Goal: Transaction & Acquisition: Purchase product/service

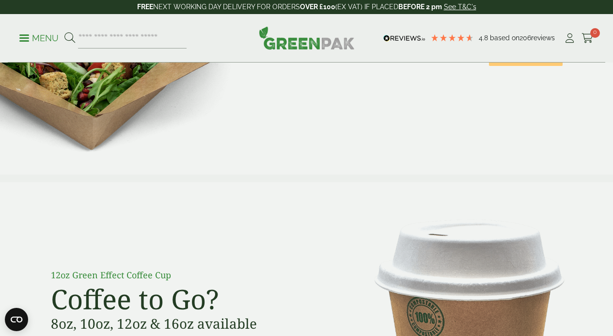
scroll to position [584, 0]
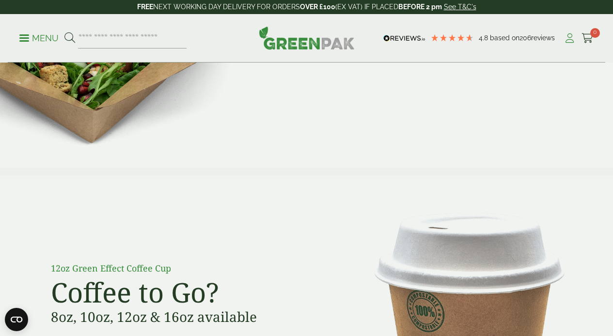
click at [570, 35] on icon at bounding box center [570, 38] width 12 height 10
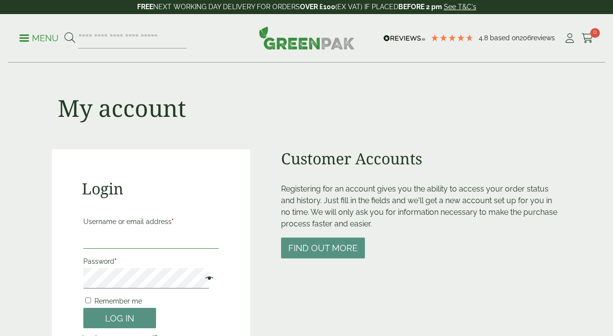
click at [140, 240] on input "Username or email address *" at bounding box center [151, 238] width 136 height 20
click at [83, 308] on button "Log in" at bounding box center [119, 318] width 73 height 21
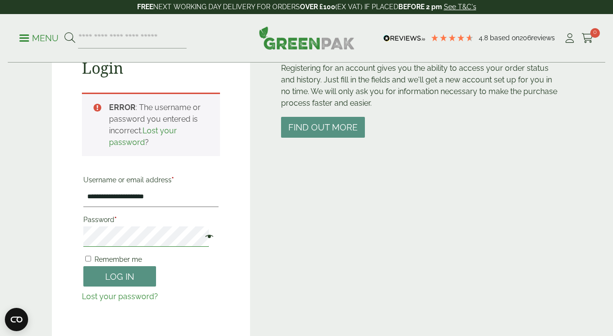
scroll to position [128, 0]
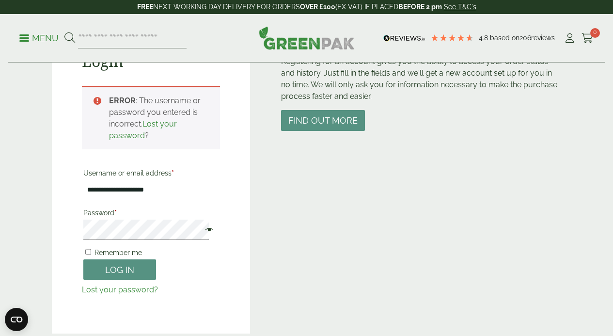
drag, startPoint x: 102, startPoint y: 192, endPoint x: 60, endPoint y: 194, distance: 42.7
click at [60, 194] on div "**********" at bounding box center [151, 178] width 199 height 312
type input "**********"
click at [201, 229] on span at bounding box center [207, 231] width 13 height 12
click at [112, 267] on button "Log in" at bounding box center [119, 269] width 73 height 21
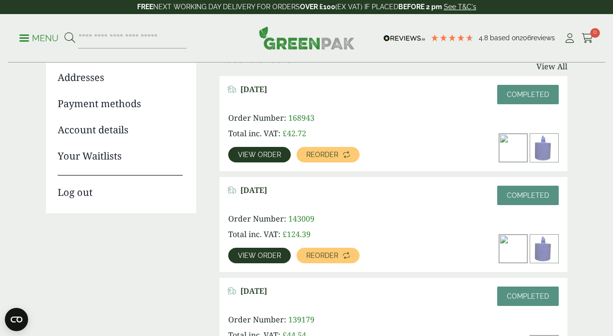
scroll to position [137, 0]
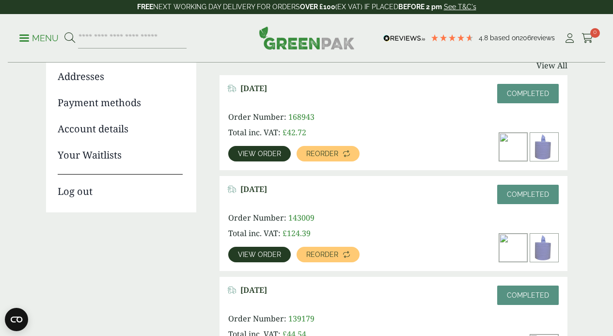
click at [268, 248] on link "View order" at bounding box center [259, 255] width 63 height 16
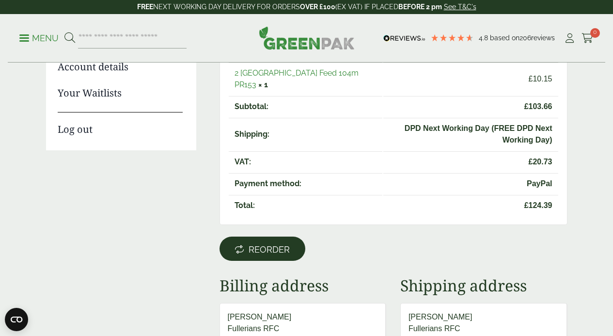
scroll to position [200, 0]
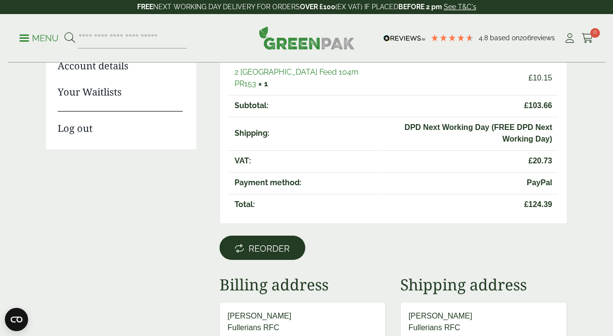
click at [260, 243] on span "Reorder" at bounding box center [269, 248] width 41 height 11
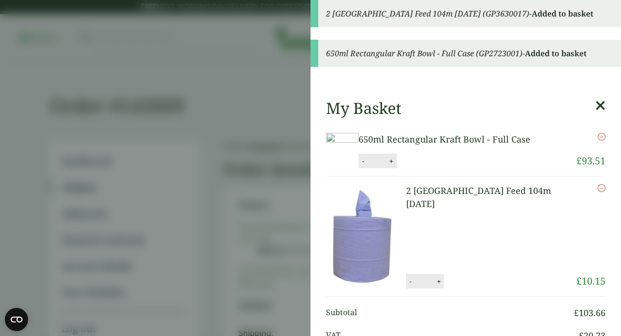
click at [367, 165] on button "-" at bounding box center [363, 161] width 8 height 8
type input "*"
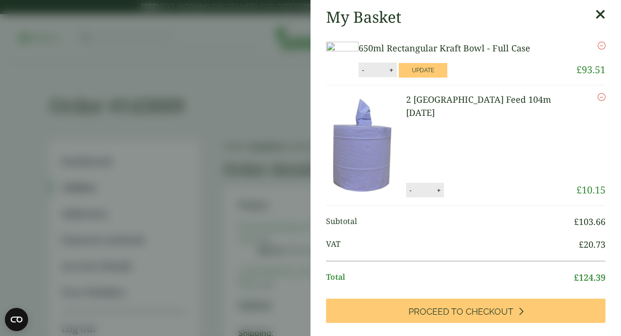
click at [595, 12] on icon at bounding box center [600, 15] width 10 height 14
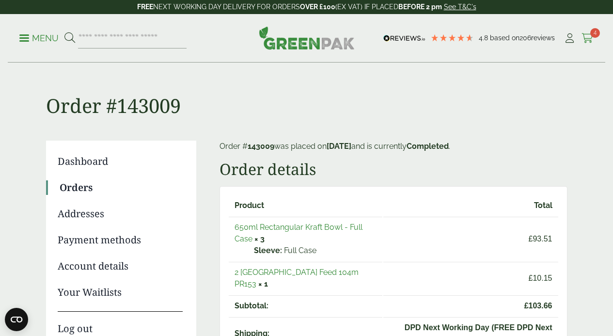
click at [588, 34] on icon at bounding box center [588, 38] width 12 height 10
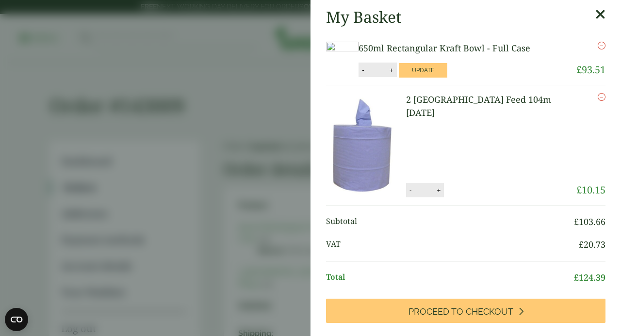
click at [595, 12] on icon at bounding box center [600, 15] width 10 height 14
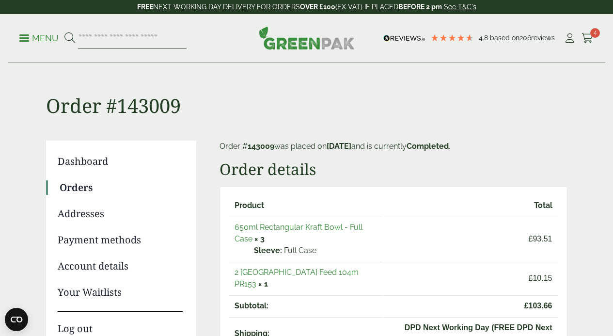
click at [163, 39] on input "search" at bounding box center [132, 38] width 109 height 20
type input "**********"
click at [65, 32] on button at bounding box center [70, 38] width 11 height 13
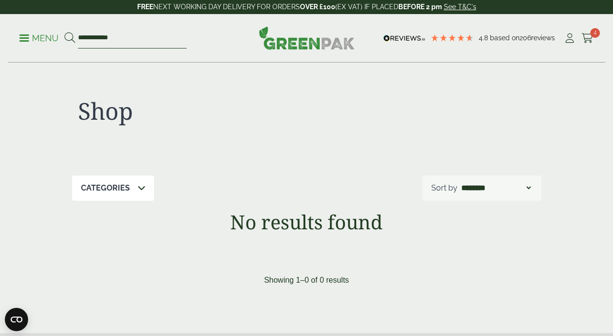
click at [118, 36] on input "**********" at bounding box center [132, 38] width 109 height 20
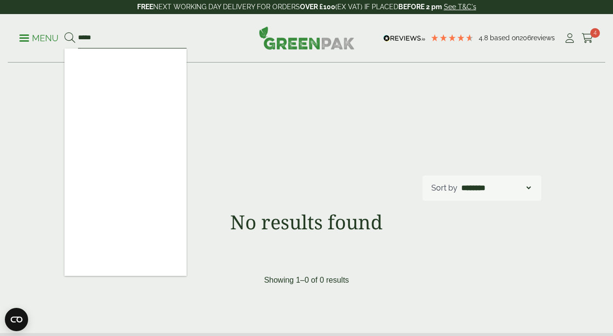
type input "*****"
click at [65, 32] on button at bounding box center [70, 38] width 11 height 13
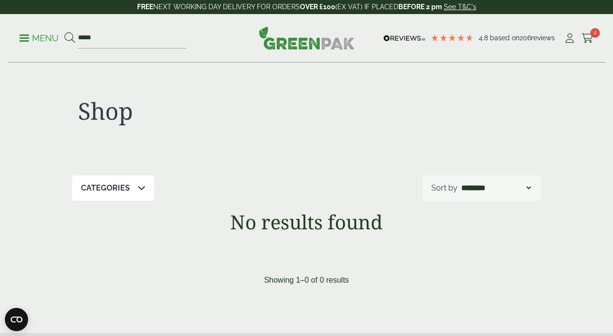
click at [104, 191] on p "Categories" at bounding box center [105, 188] width 49 height 12
click at [138, 185] on icon at bounding box center [142, 188] width 8 height 8
click at [42, 36] on p "Menu" at bounding box center [38, 38] width 39 height 12
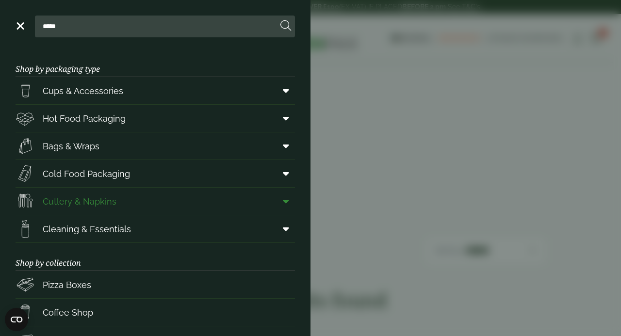
click at [80, 196] on span "Cutlery & Napkins" at bounding box center [80, 201] width 74 height 13
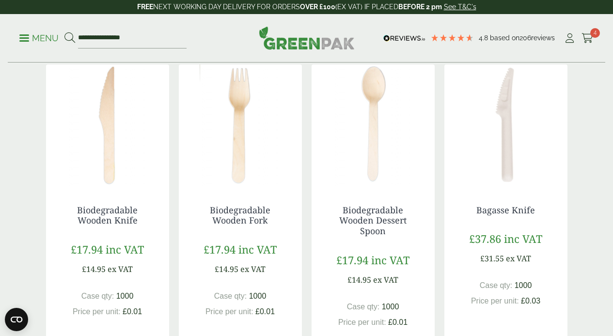
scroll to position [227, 0]
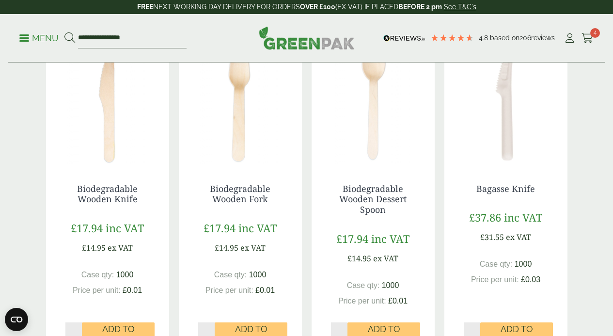
click at [232, 157] on img at bounding box center [240, 103] width 123 height 121
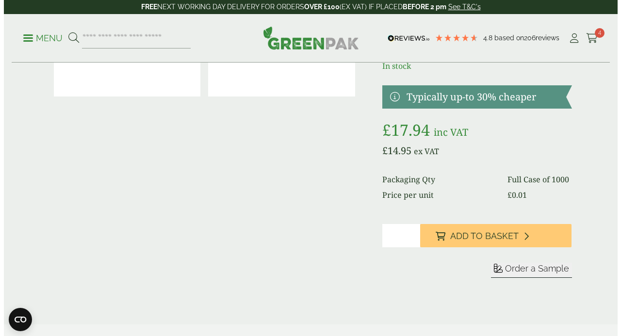
scroll to position [101, 0]
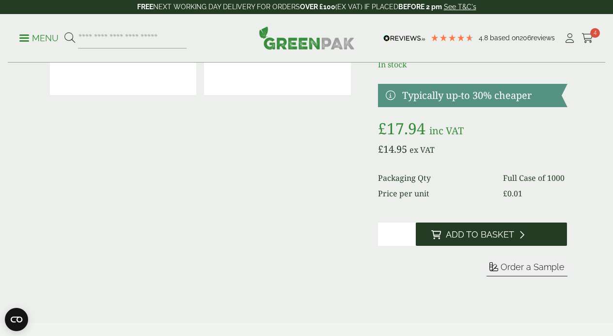
click at [492, 240] on span "Add to Basket" at bounding box center [480, 234] width 68 height 11
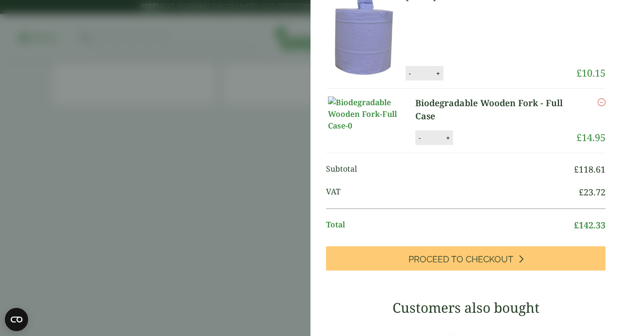
scroll to position [157, 0]
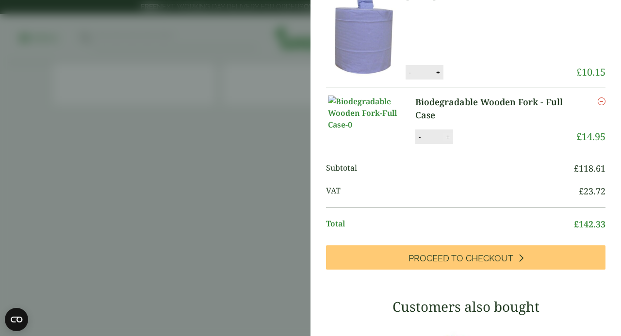
click at [447, 141] on button "+" at bounding box center [448, 137] width 10 height 8
click at [443, 141] on button "+" at bounding box center [448, 137] width 10 height 8
type input "*"
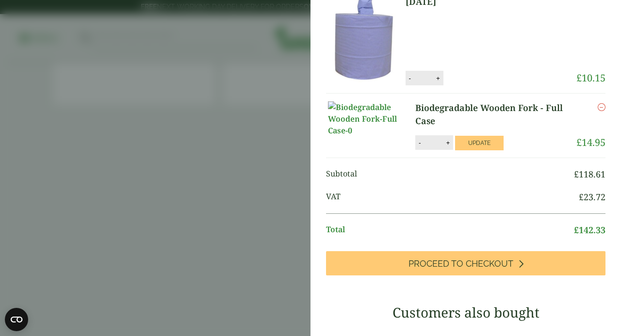
scroll to position [117, 0]
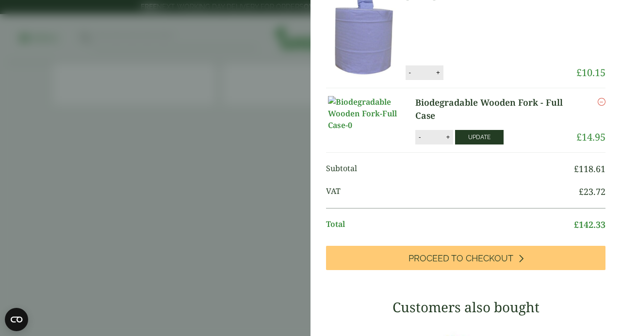
click at [470, 145] on button "Update" at bounding box center [479, 137] width 48 height 15
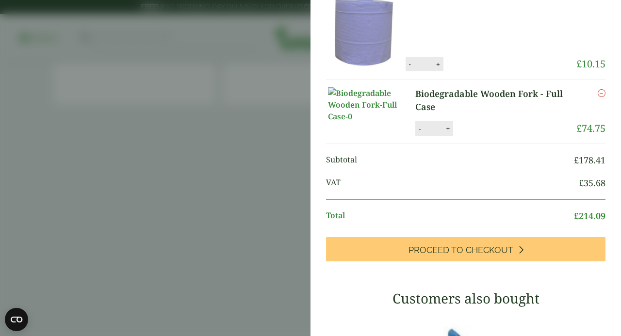
scroll to position [165, 0]
click at [417, 133] on button "-" at bounding box center [420, 129] width 8 height 8
click at [416, 133] on button "-" at bounding box center [420, 129] width 8 height 8
type input "*"
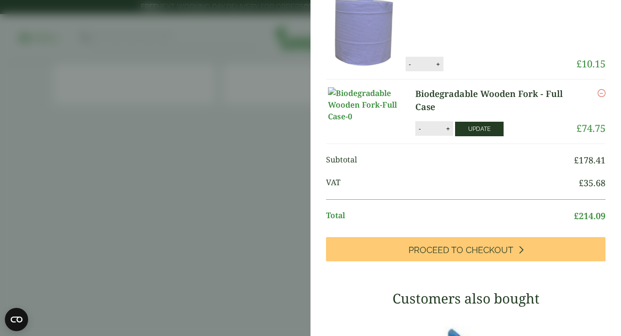
click at [475, 136] on button "Update" at bounding box center [479, 129] width 48 height 15
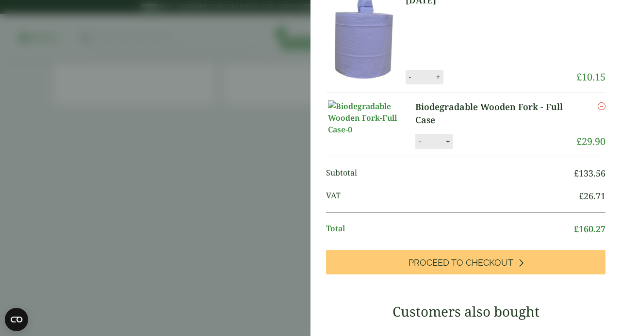
scroll to position [0, 0]
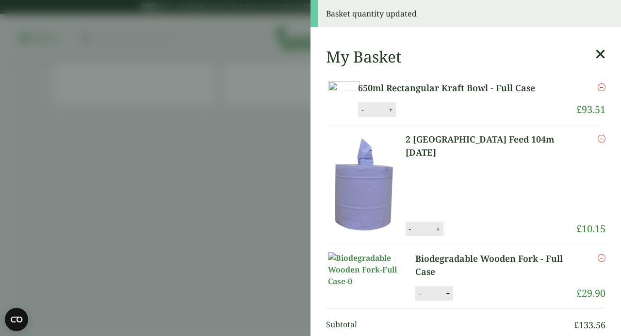
click at [366, 114] on button "-" at bounding box center [362, 110] width 8 height 8
type input "*"
click at [447, 117] on button "Update" at bounding box center [422, 110] width 48 height 15
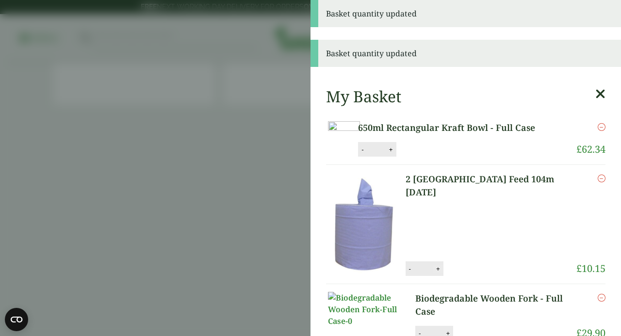
click at [443, 273] on button "+" at bounding box center [438, 269] width 10 height 8
type input "*"
click at [478, 276] on button "Update" at bounding box center [469, 269] width 48 height 15
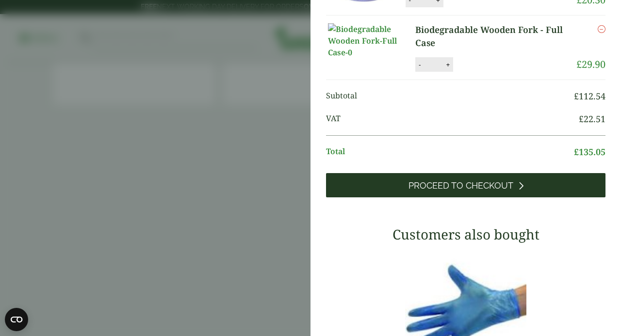
scroll to position [210, 0]
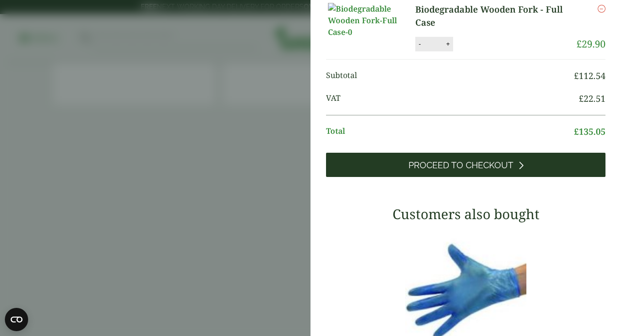
click at [476, 177] on link "Proceed to Checkout" at bounding box center [465, 165] width 279 height 24
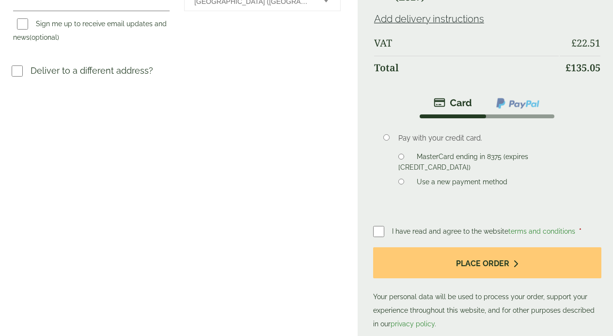
scroll to position [358, 0]
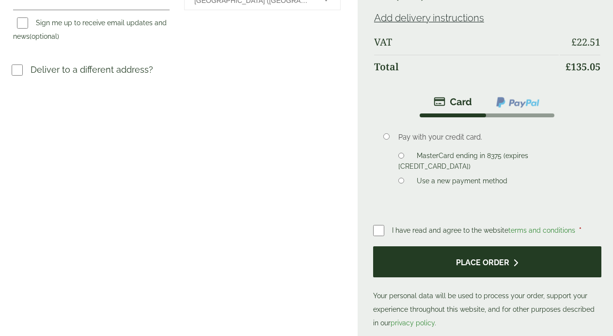
click at [487, 246] on button "Place order" at bounding box center [487, 262] width 228 height 32
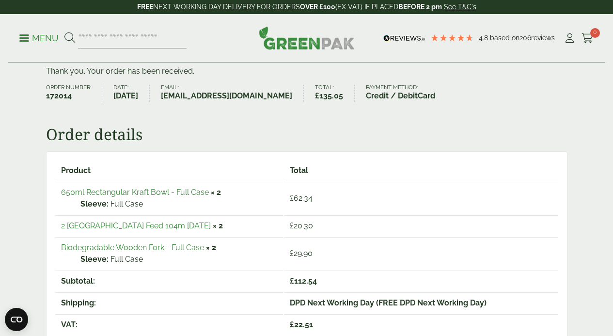
scroll to position [82, 0]
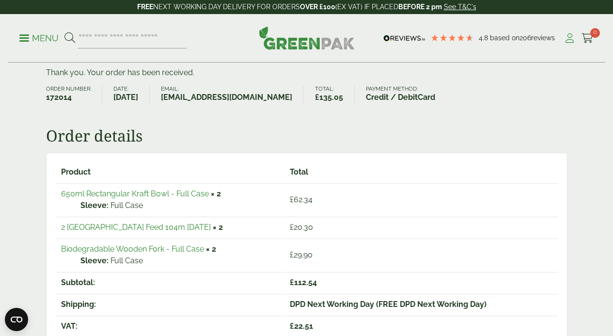
click at [565, 35] on icon at bounding box center [570, 38] width 12 height 10
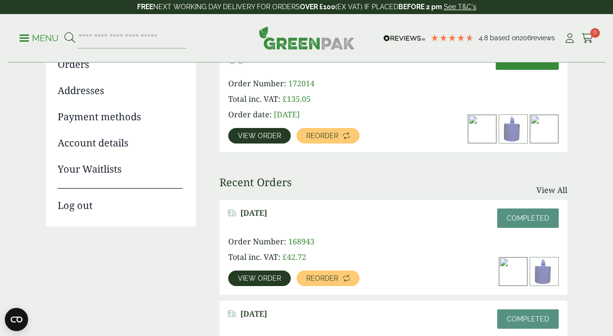
scroll to position [126, 0]
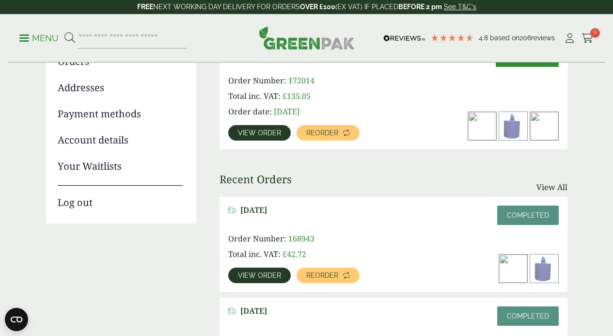
click at [114, 116] on link "Payment methods" at bounding box center [120, 114] width 125 height 15
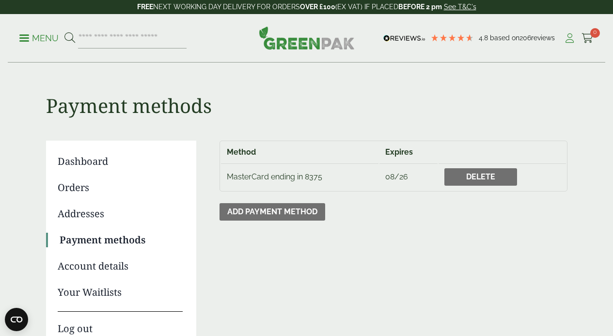
click at [565, 40] on icon at bounding box center [570, 38] width 12 height 10
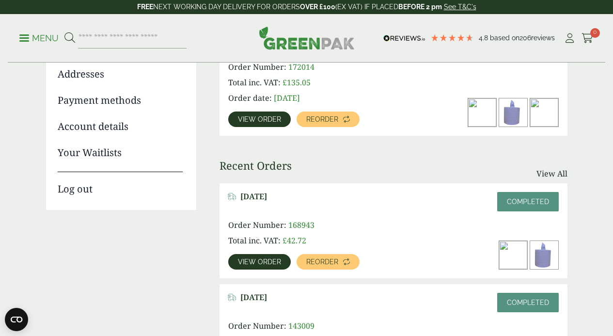
scroll to position [143, 0]
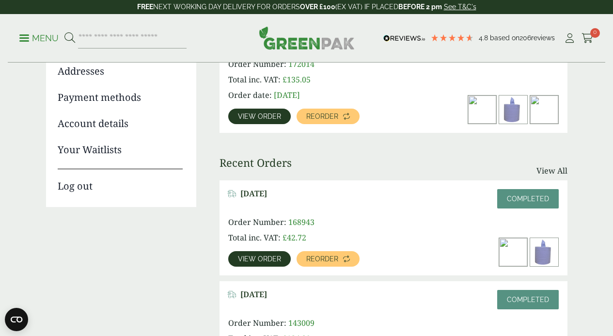
click at [74, 186] on link "Log out" at bounding box center [120, 181] width 125 height 25
